Goal: Information Seeking & Learning: Learn about a topic

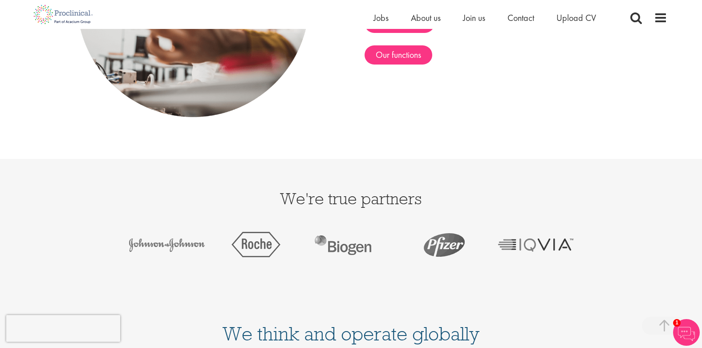
scroll to position [1602, 0]
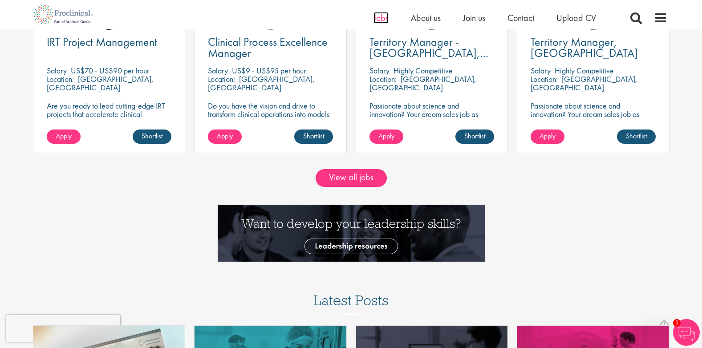
click at [379, 23] on span "Jobs" at bounding box center [380, 18] width 15 height 12
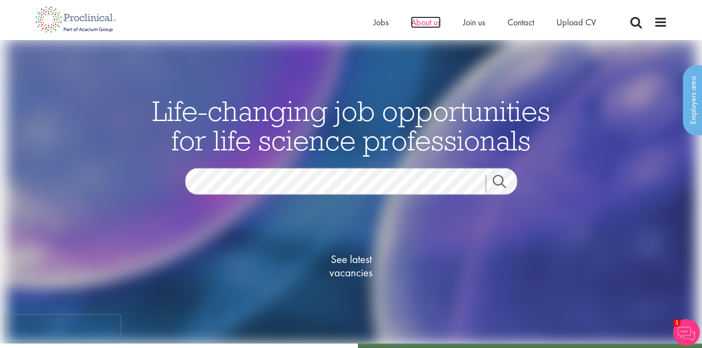
click at [418, 28] on span "About us" at bounding box center [426, 22] width 30 height 12
